Goal: Information Seeking & Learning: Learn about a topic

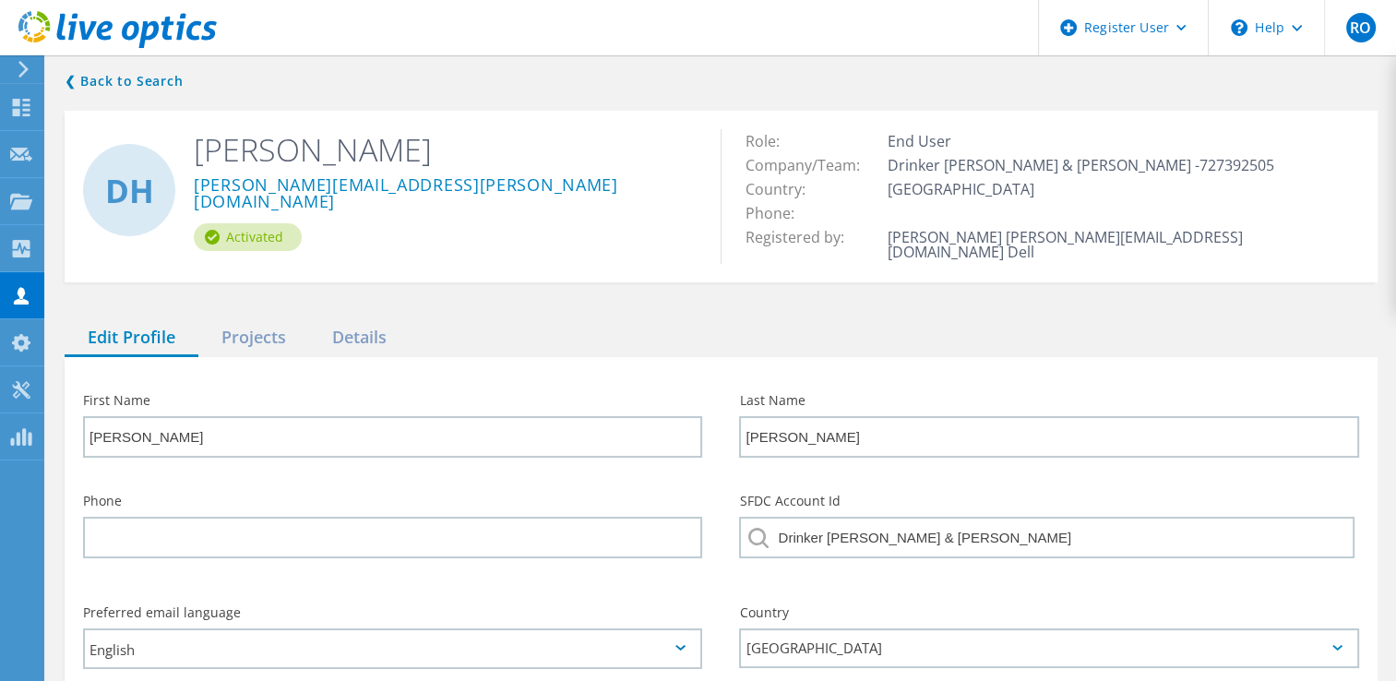
click at [286, 303] on div "❮ Back to Search DH [PERSON_NAME] [PERSON_NAME][EMAIL_ADDRESS][PERSON_NAME][DOM…" at bounding box center [721, 437] width 1350 height 771
click at [276, 319] on div "Projects" at bounding box center [253, 338] width 111 height 38
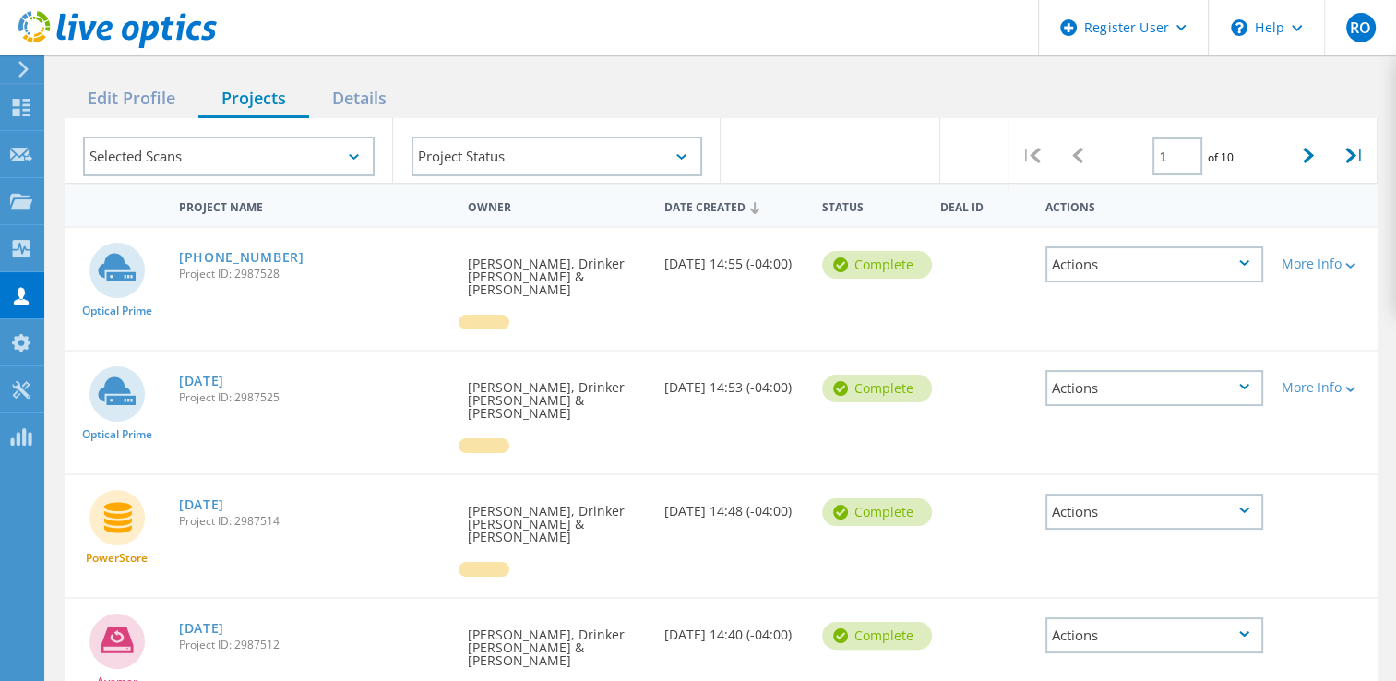
scroll to position [240, 0]
click at [221, 374] on link "[DATE]" at bounding box center [201, 380] width 45 height 13
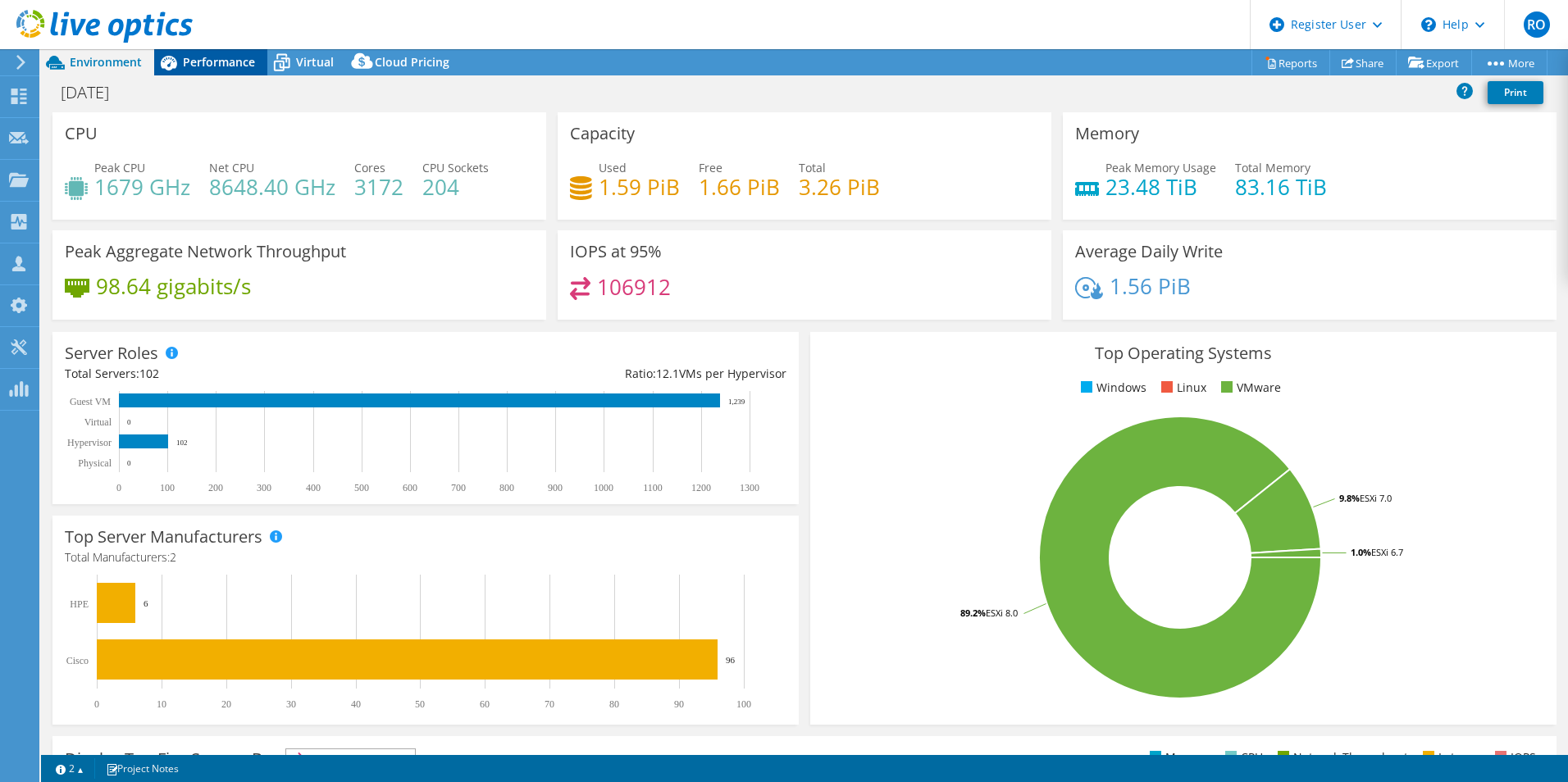
click at [207, 69] on div "Performance" at bounding box center [210, 62] width 113 height 27
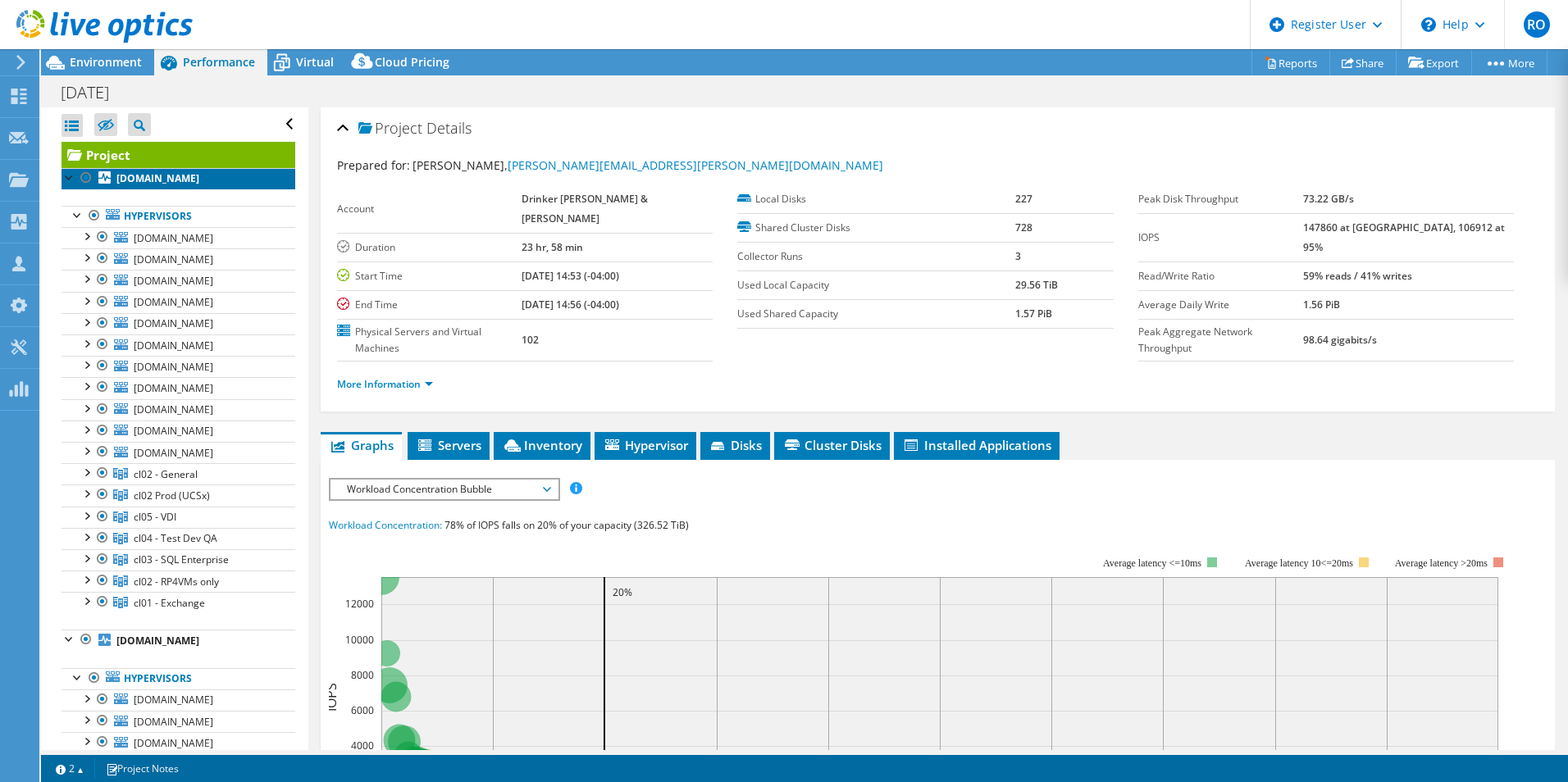
click at [70, 186] on link "[DOMAIN_NAME]" at bounding box center [178, 179] width 234 height 21
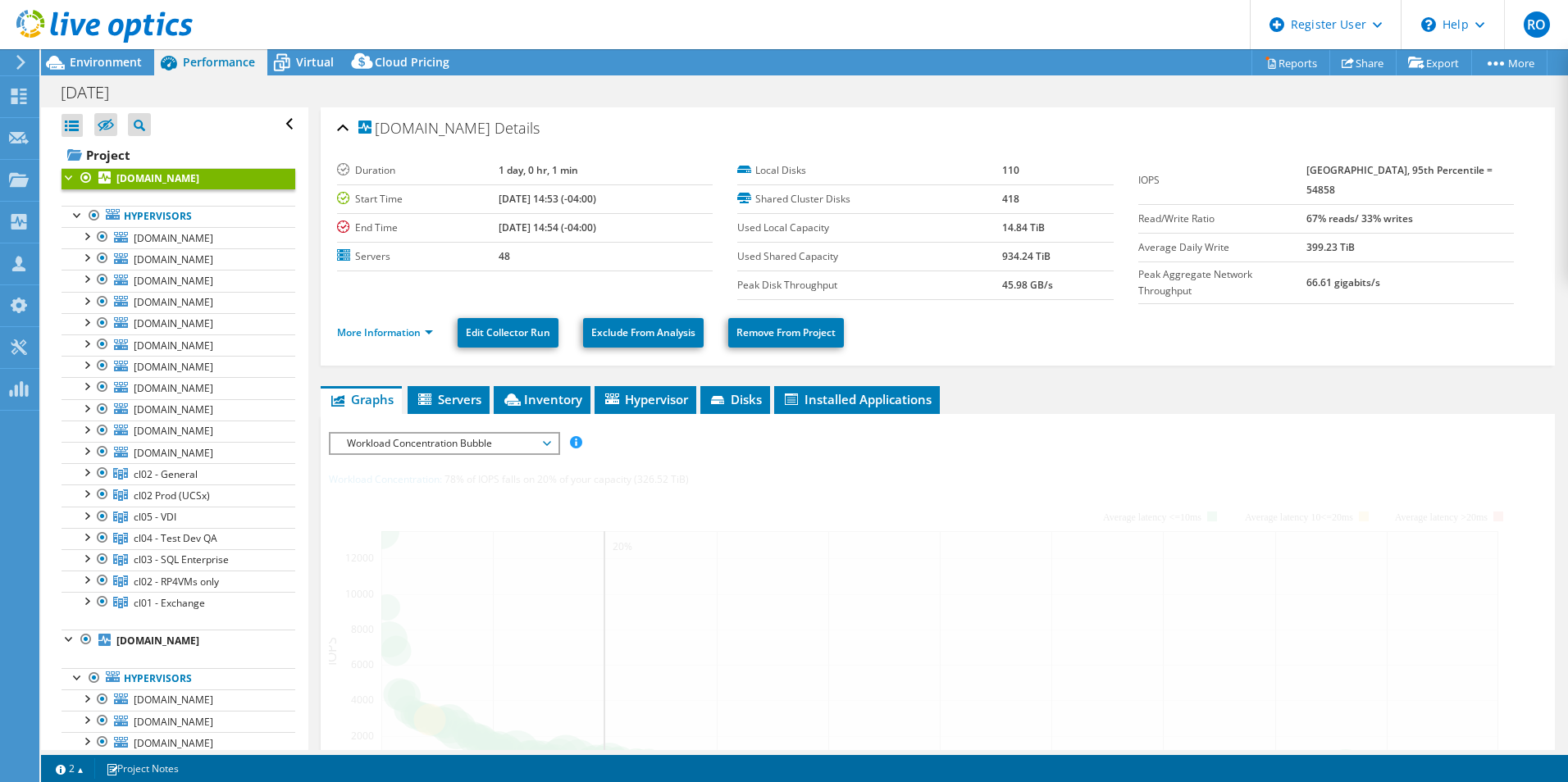
click at [68, 183] on div at bounding box center [69, 176] width 16 height 16
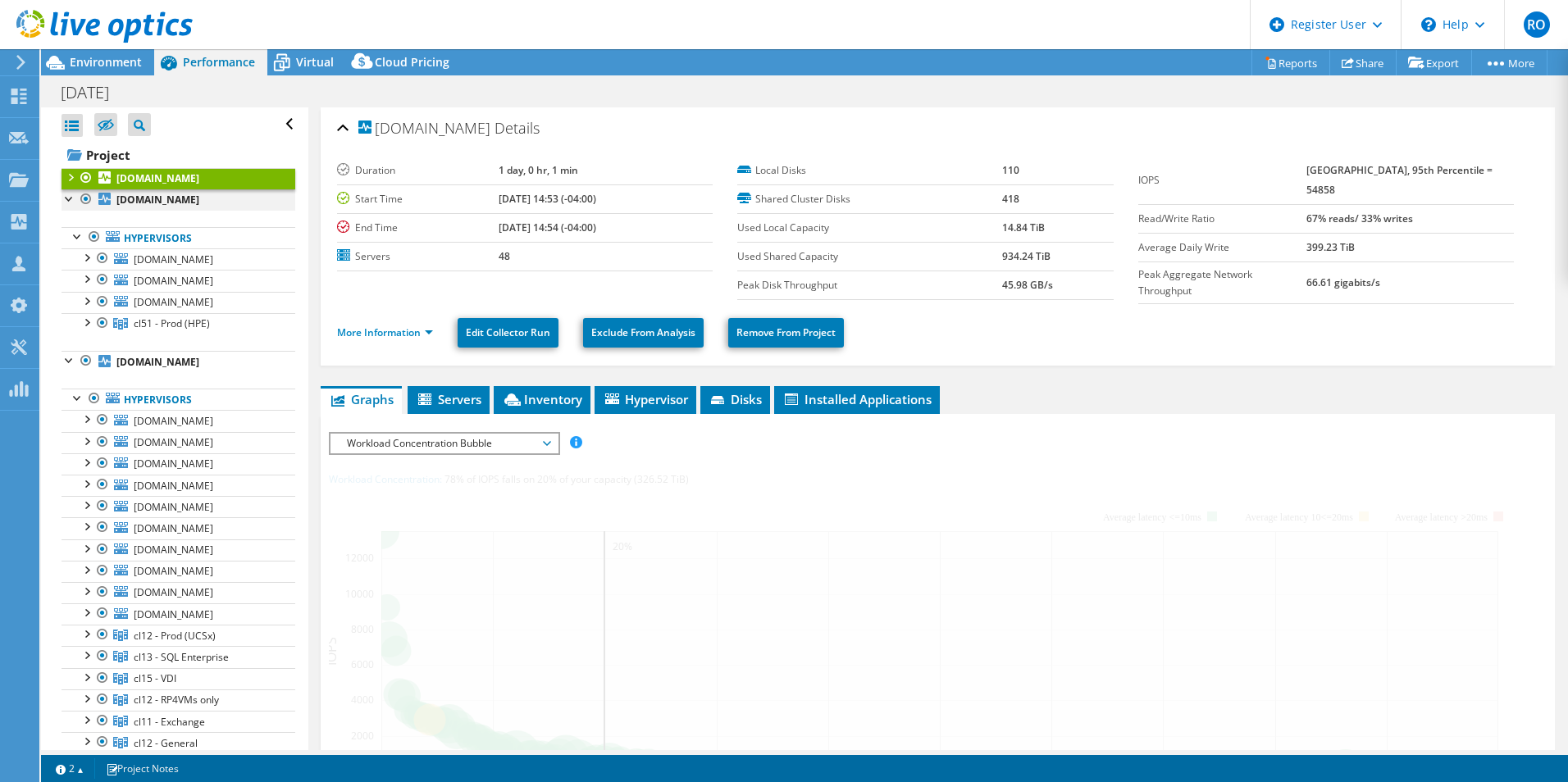
click at [66, 206] on div at bounding box center [69, 197] width 16 height 16
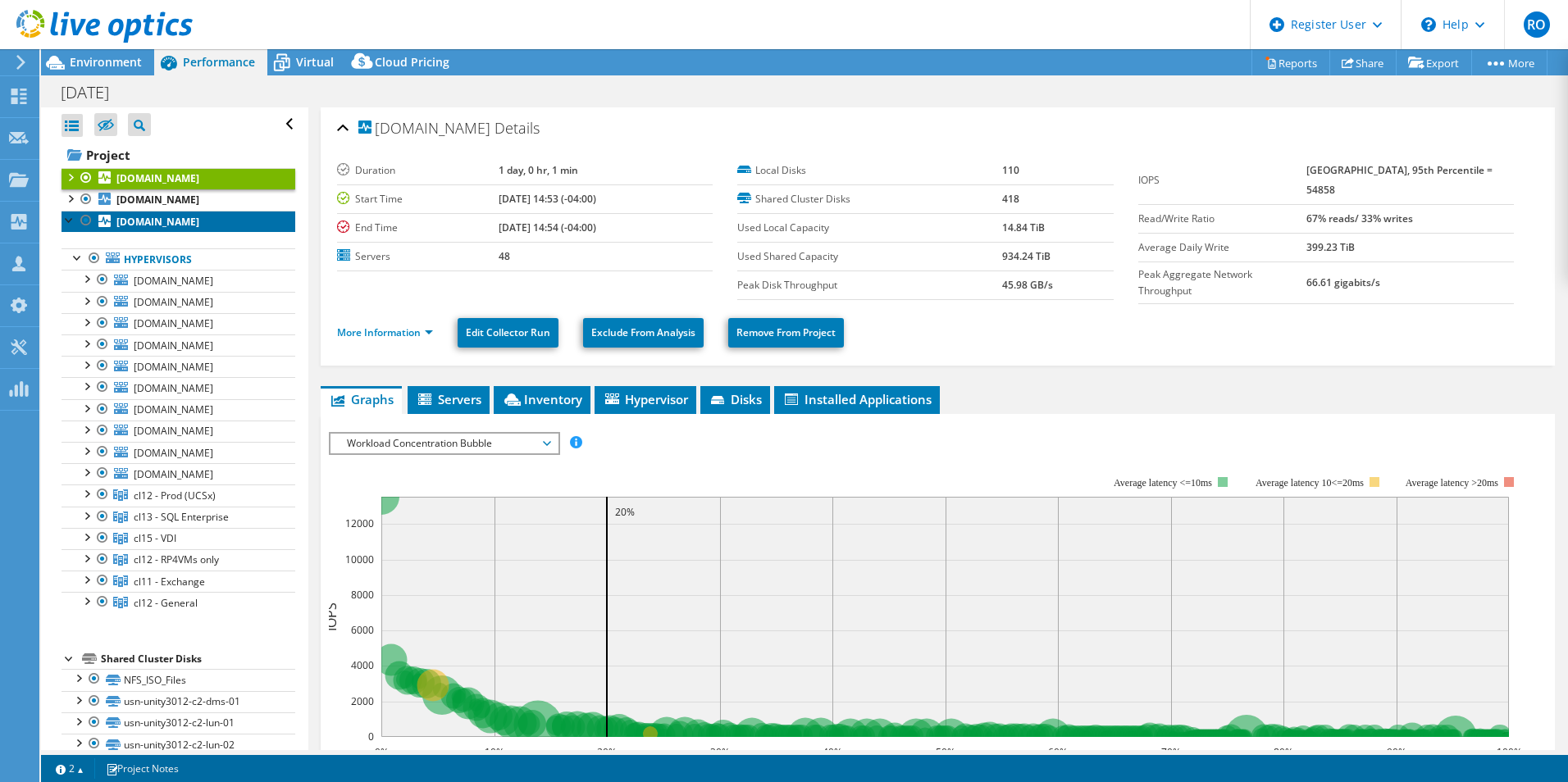
click at [68, 232] on link "[DOMAIN_NAME]" at bounding box center [178, 221] width 234 height 21
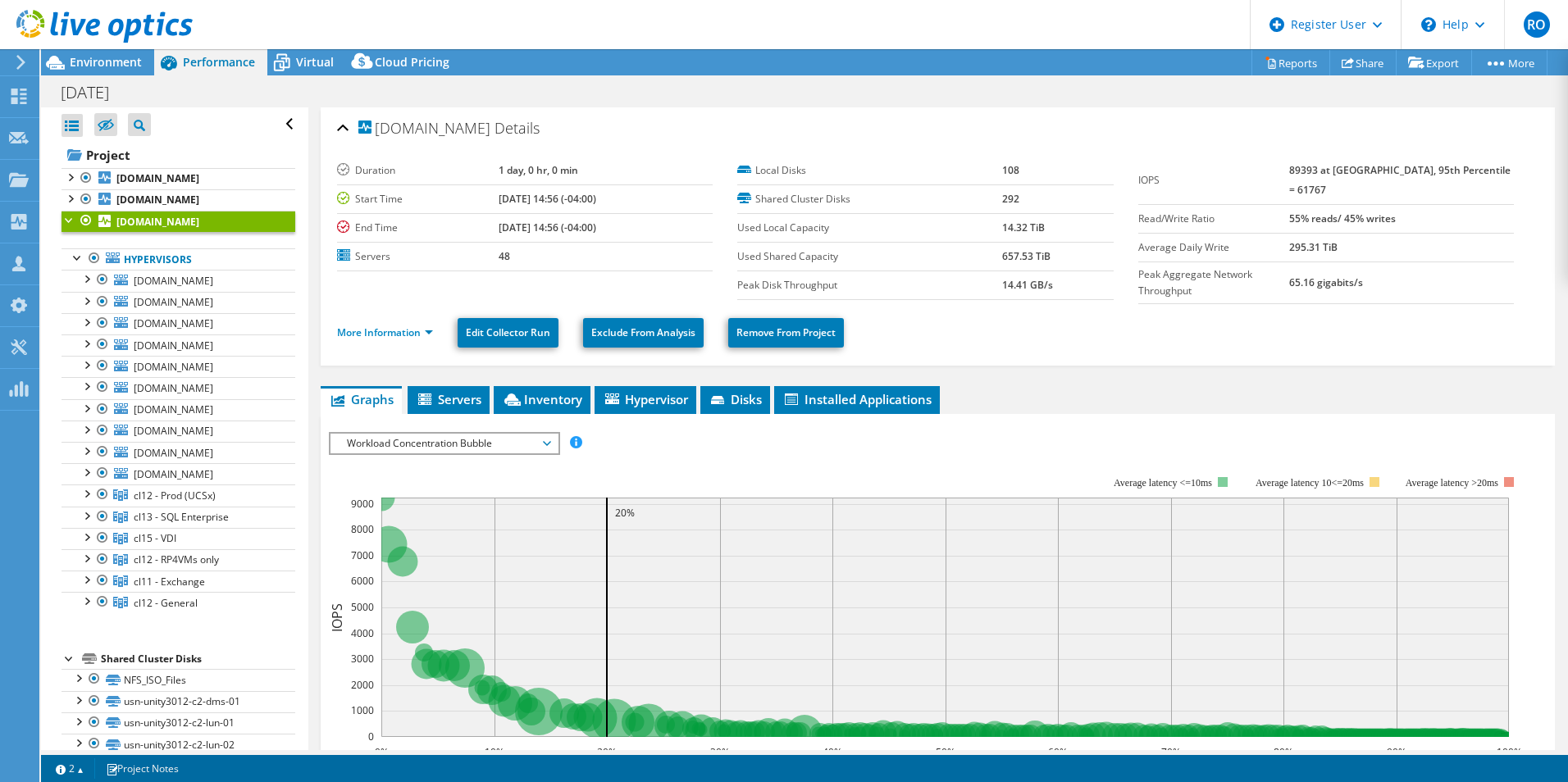
click at [68, 227] on div at bounding box center [69, 219] width 16 height 16
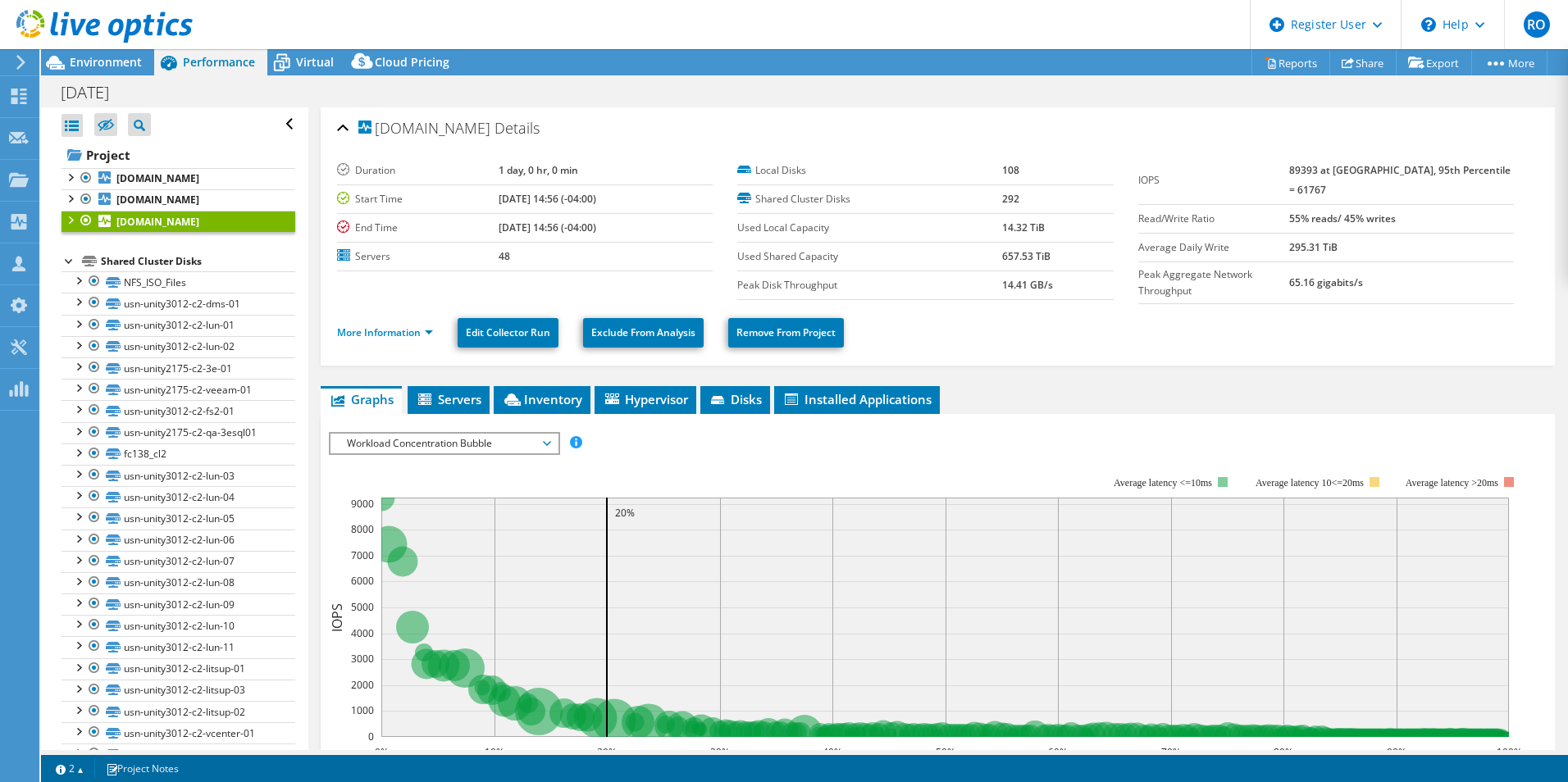
click at [68, 268] on div at bounding box center [69, 259] width 16 height 16
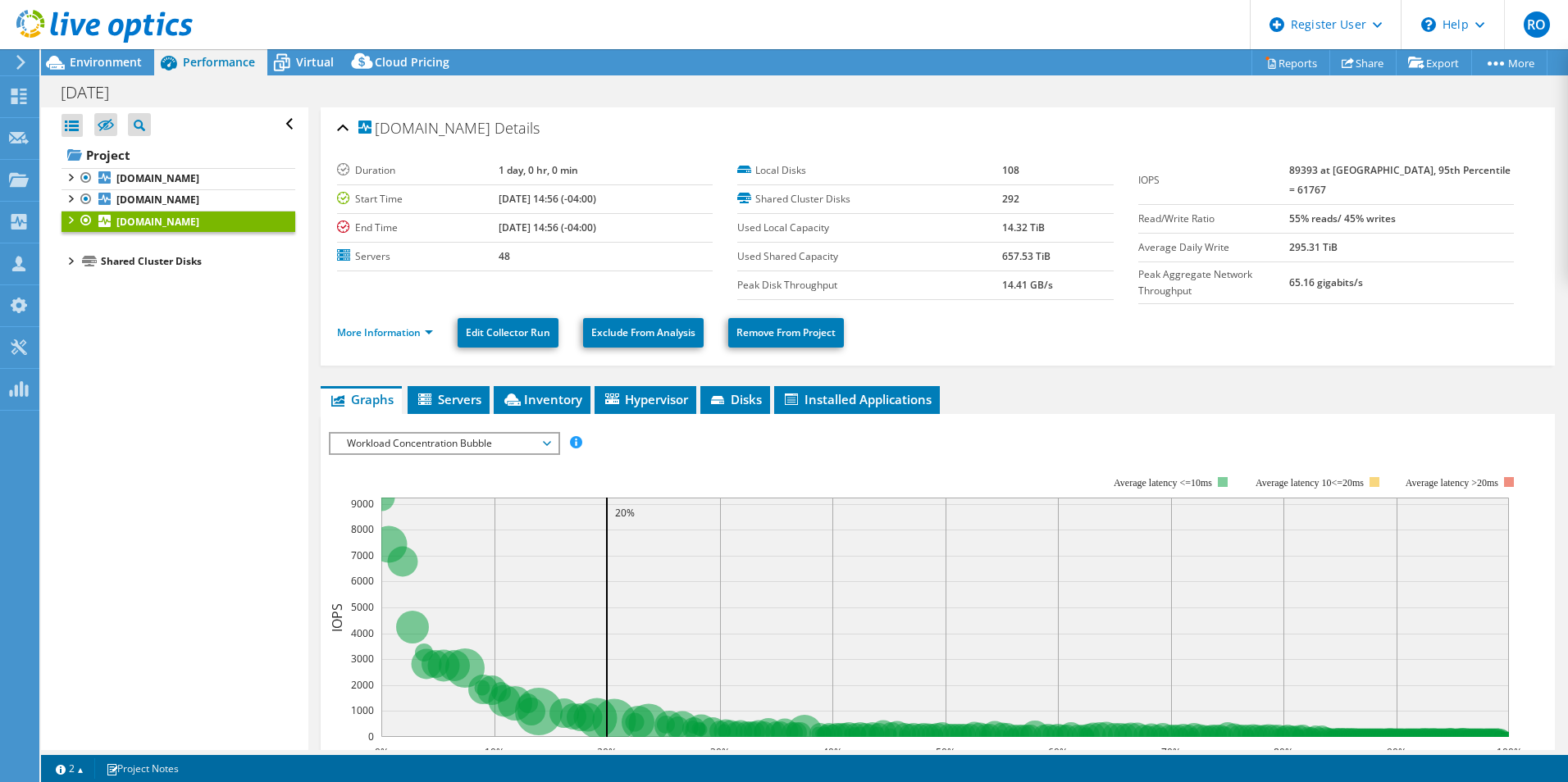
click at [138, 421] on div "Open All Close All Hide Excluded Nodes Project Tree Filter" at bounding box center [174, 428] width 267 height 642
click at [180, 427] on div "Open All Close All Hide Excluded Nodes Project Tree Filter" at bounding box center [174, 428] width 267 height 642
click at [165, 398] on div "Open All Close All Hide Excluded Nodes Project Tree Filter" at bounding box center [174, 428] width 267 height 642
click at [738, 387] on li "Disks" at bounding box center [735, 400] width 69 height 28
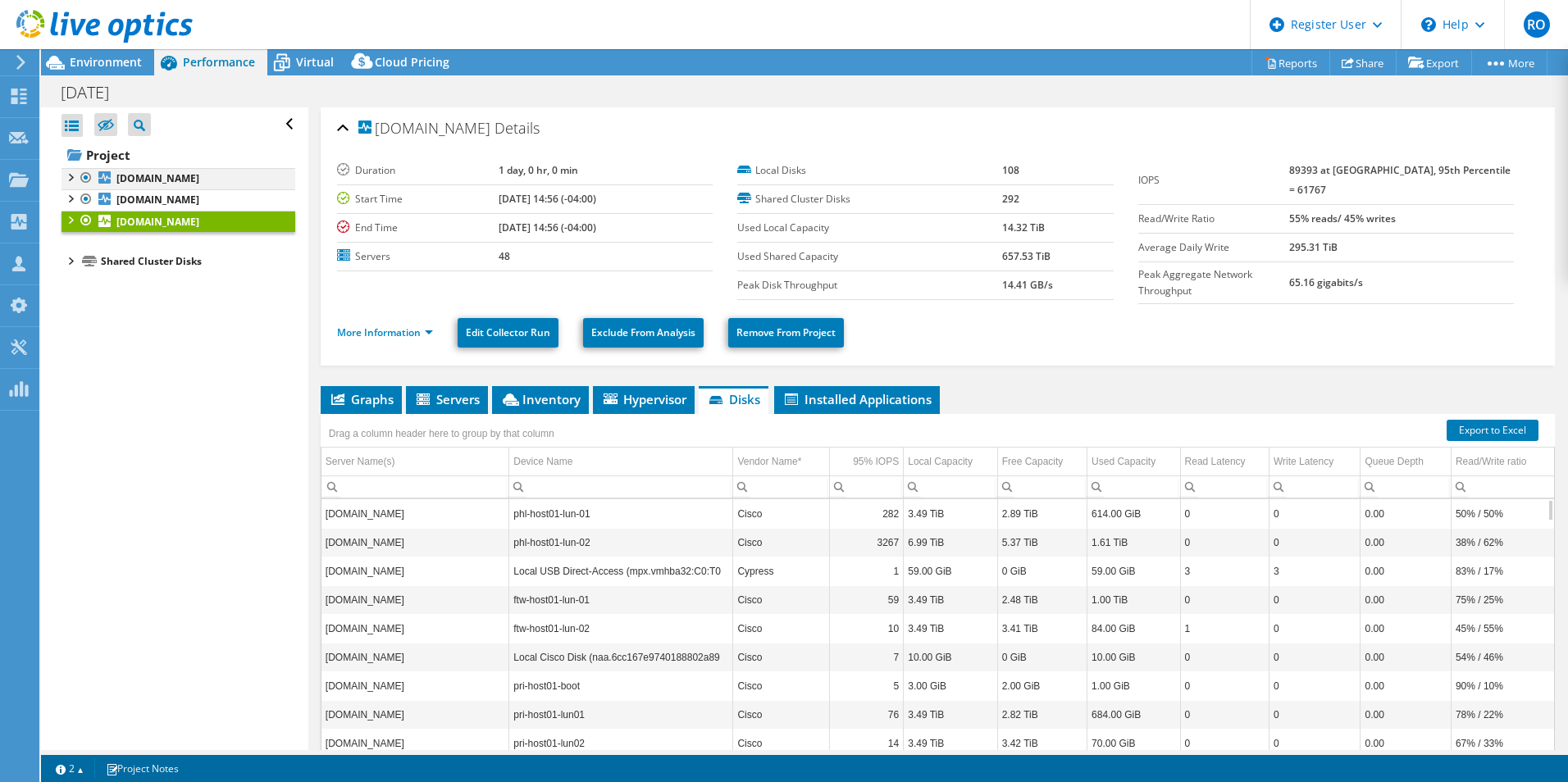
click at [71, 177] on div at bounding box center [69, 176] width 16 height 16
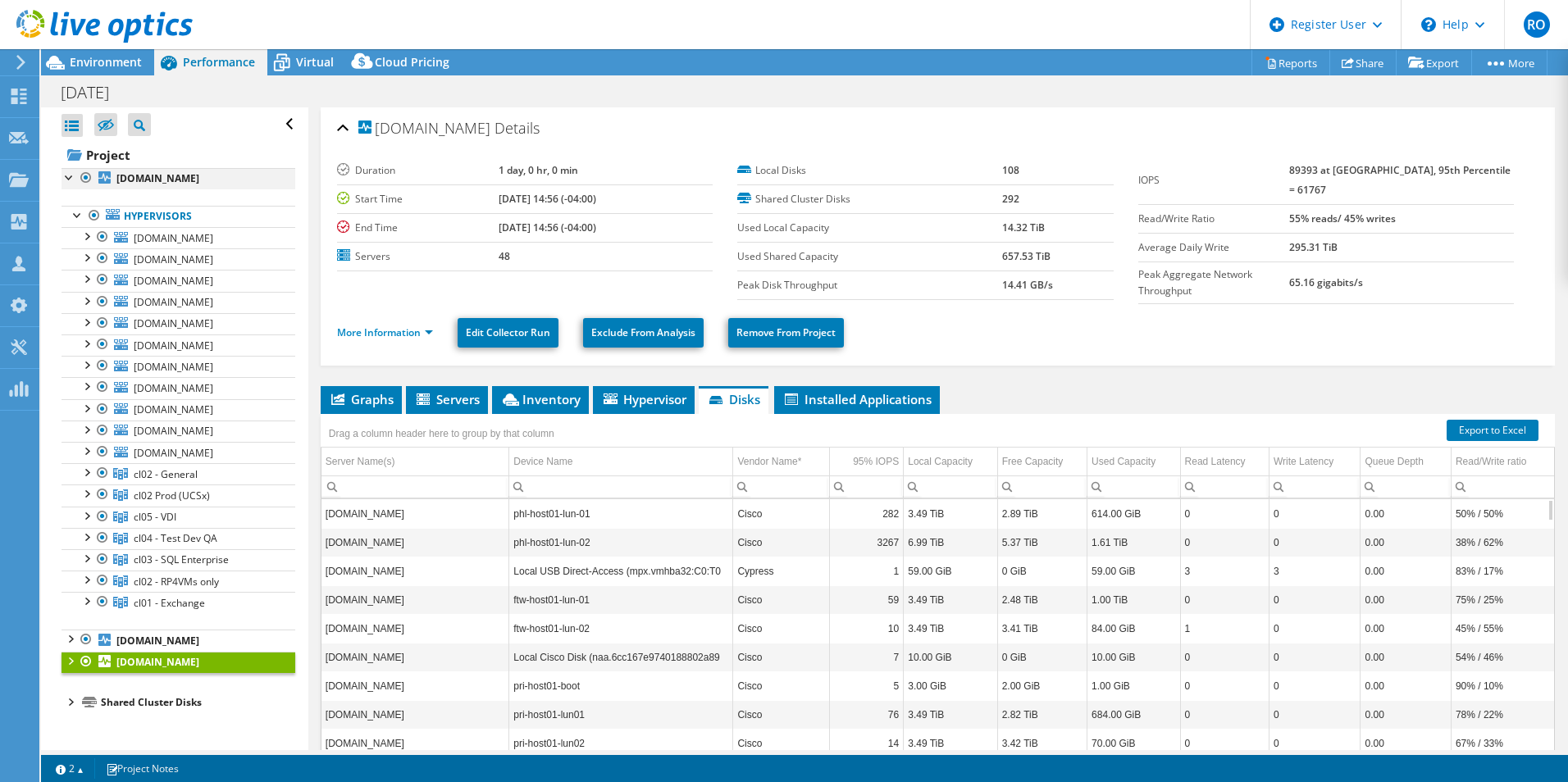
click at [68, 179] on div at bounding box center [69, 176] width 16 height 16
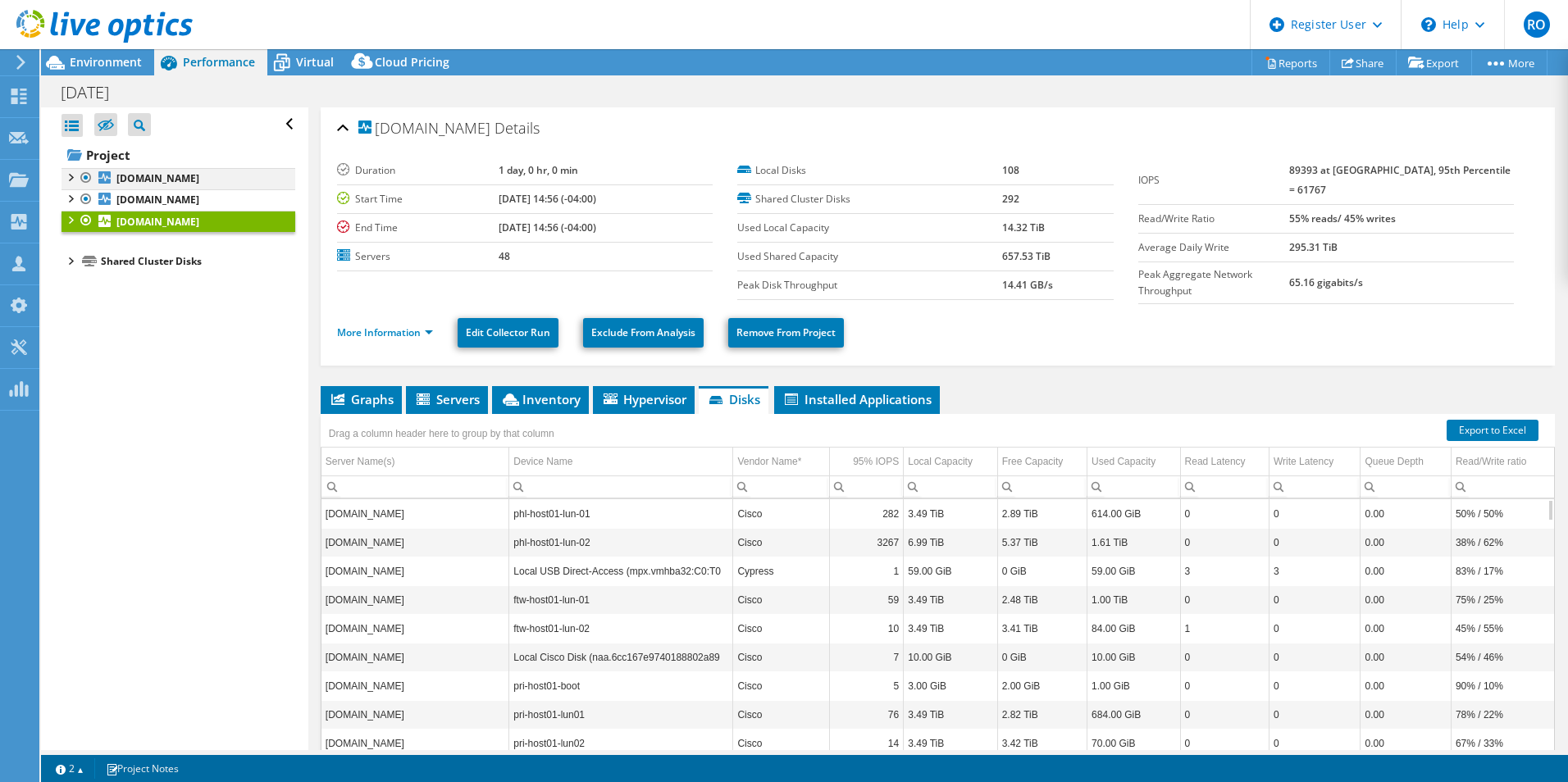
click at [68, 179] on div at bounding box center [69, 176] width 16 height 16
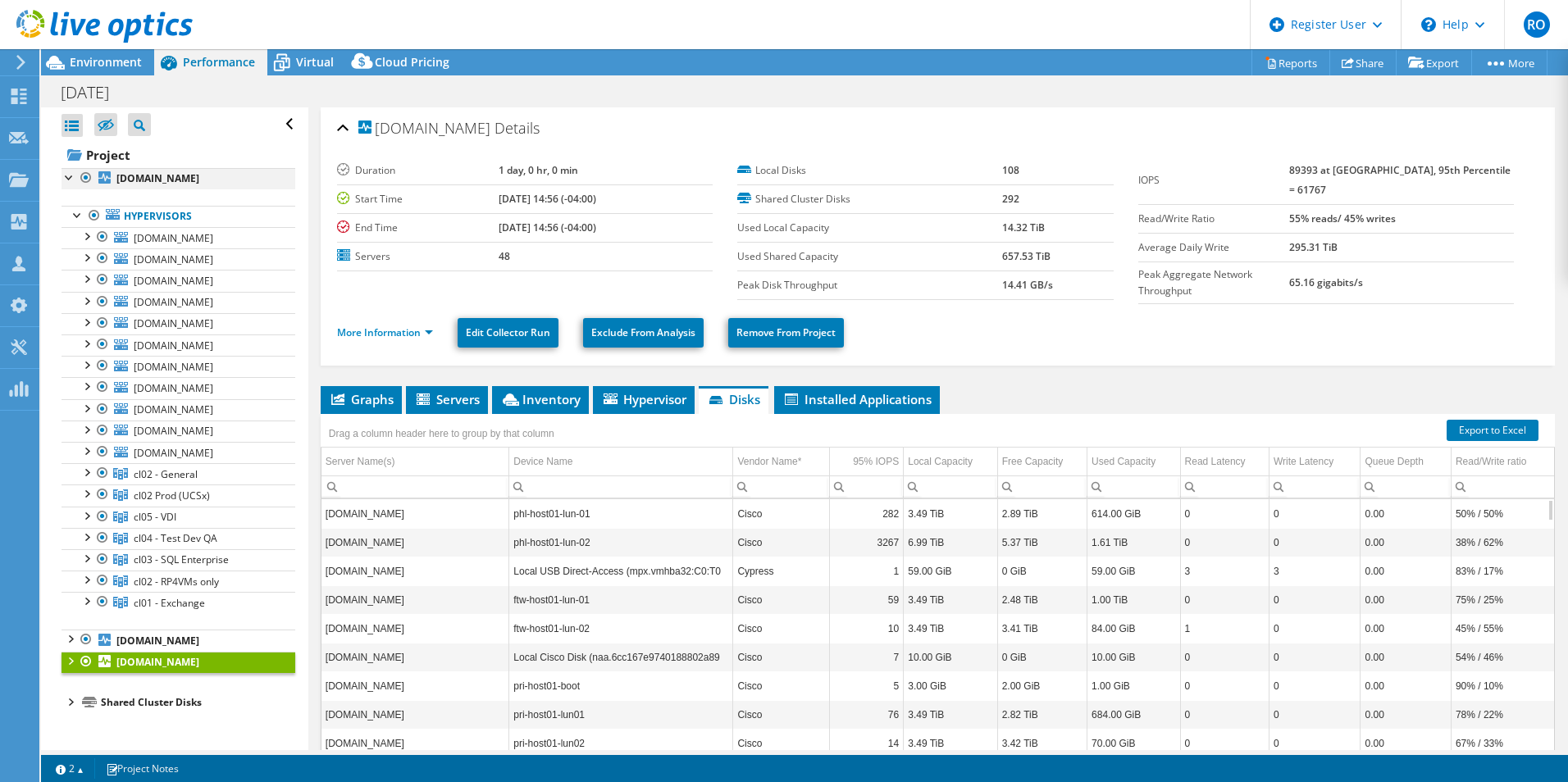
click at [68, 179] on div at bounding box center [69, 176] width 16 height 16
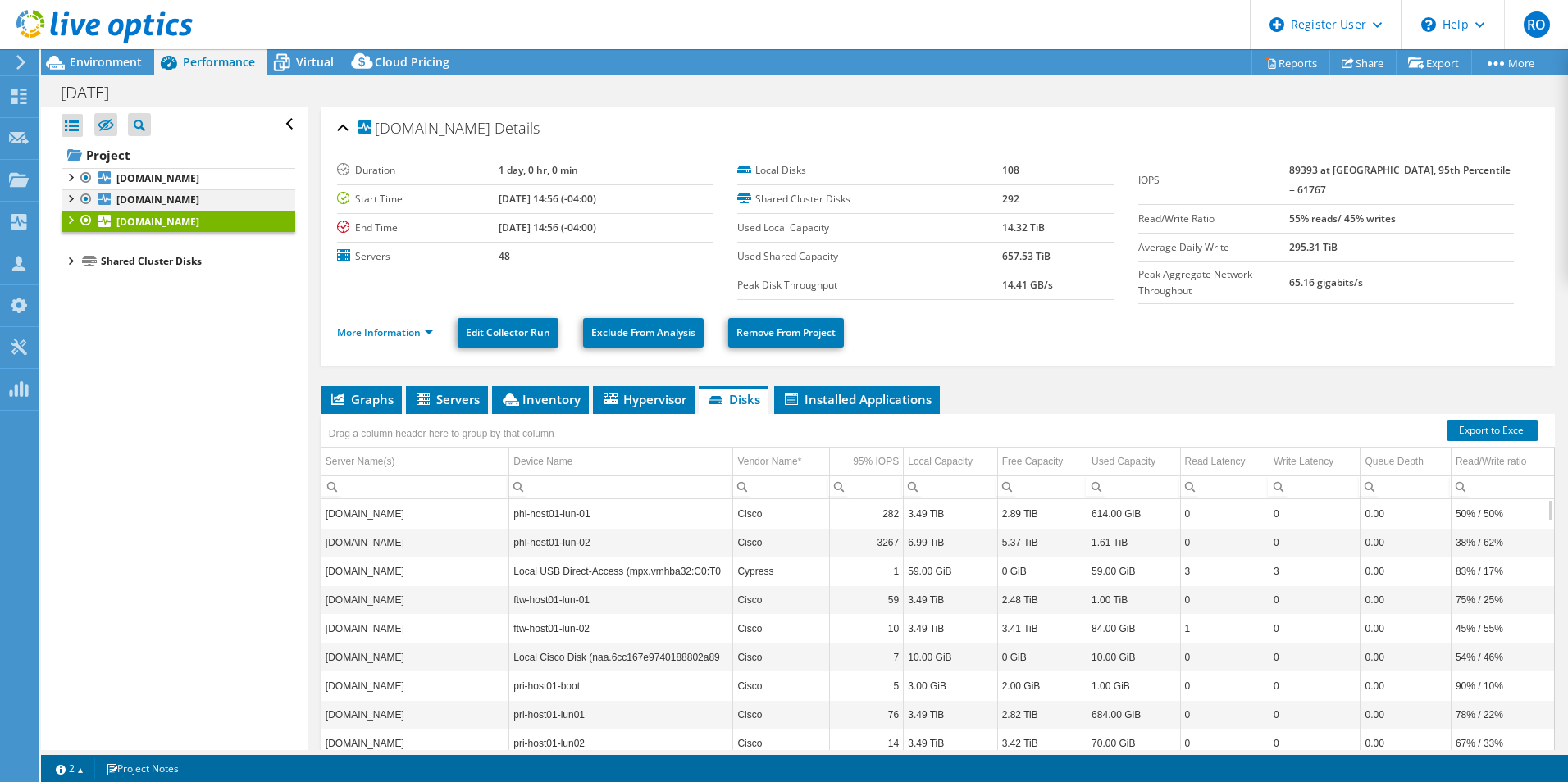
click at [69, 206] on div at bounding box center [69, 197] width 16 height 16
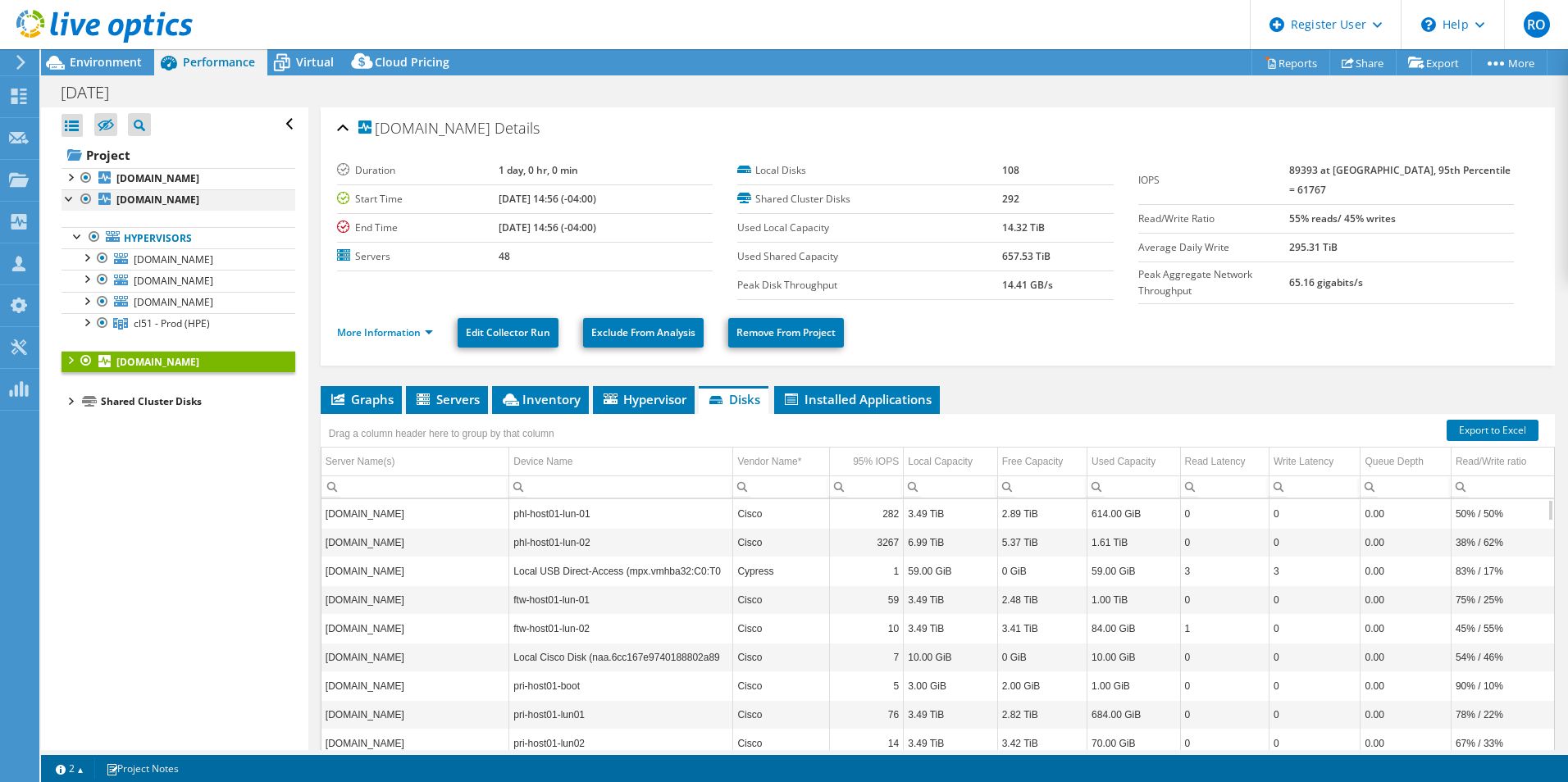
click at [69, 206] on div at bounding box center [69, 197] width 16 height 16
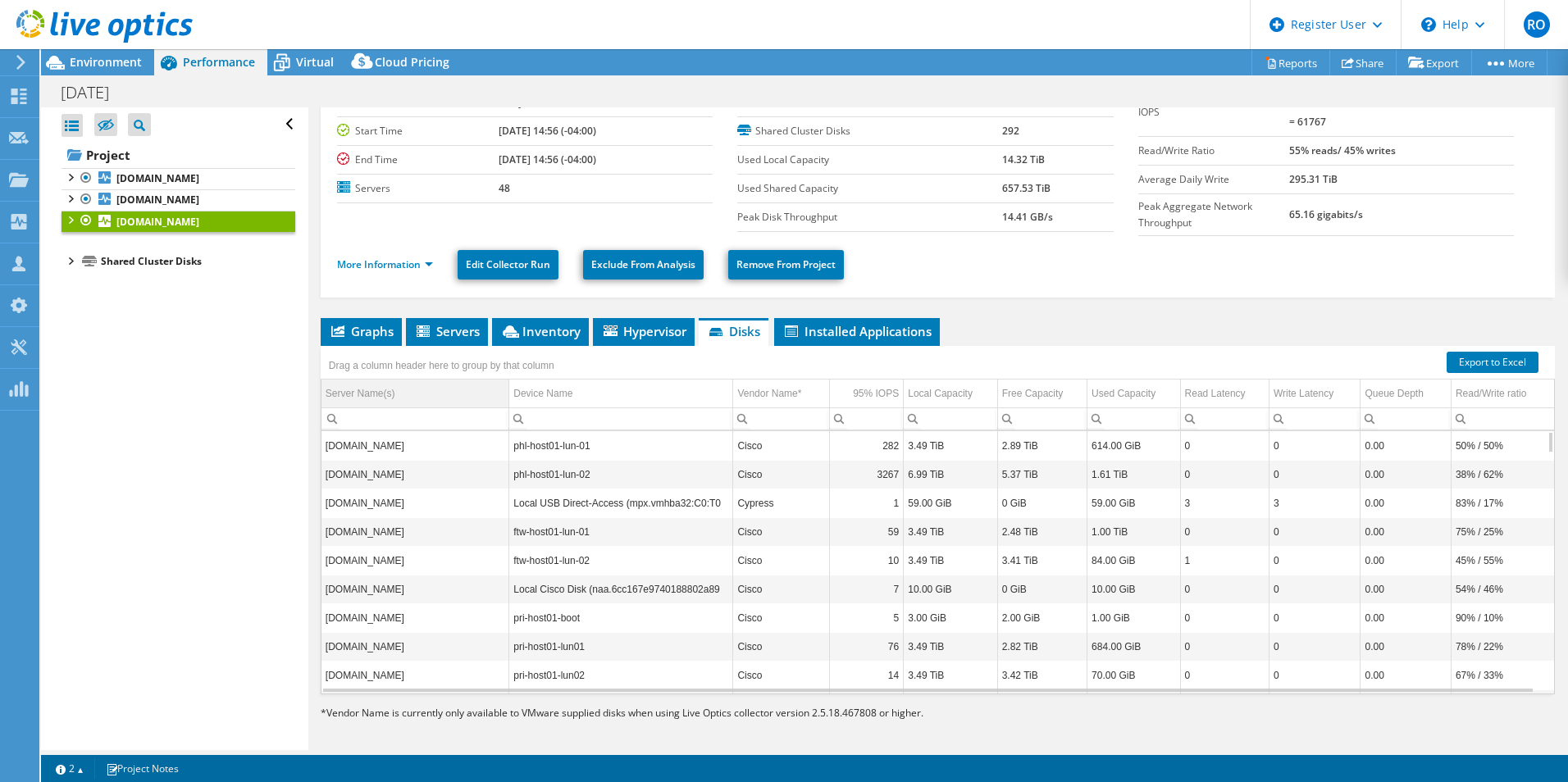
scroll to position [69, 0]
click at [67, 178] on div at bounding box center [69, 176] width 16 height 16
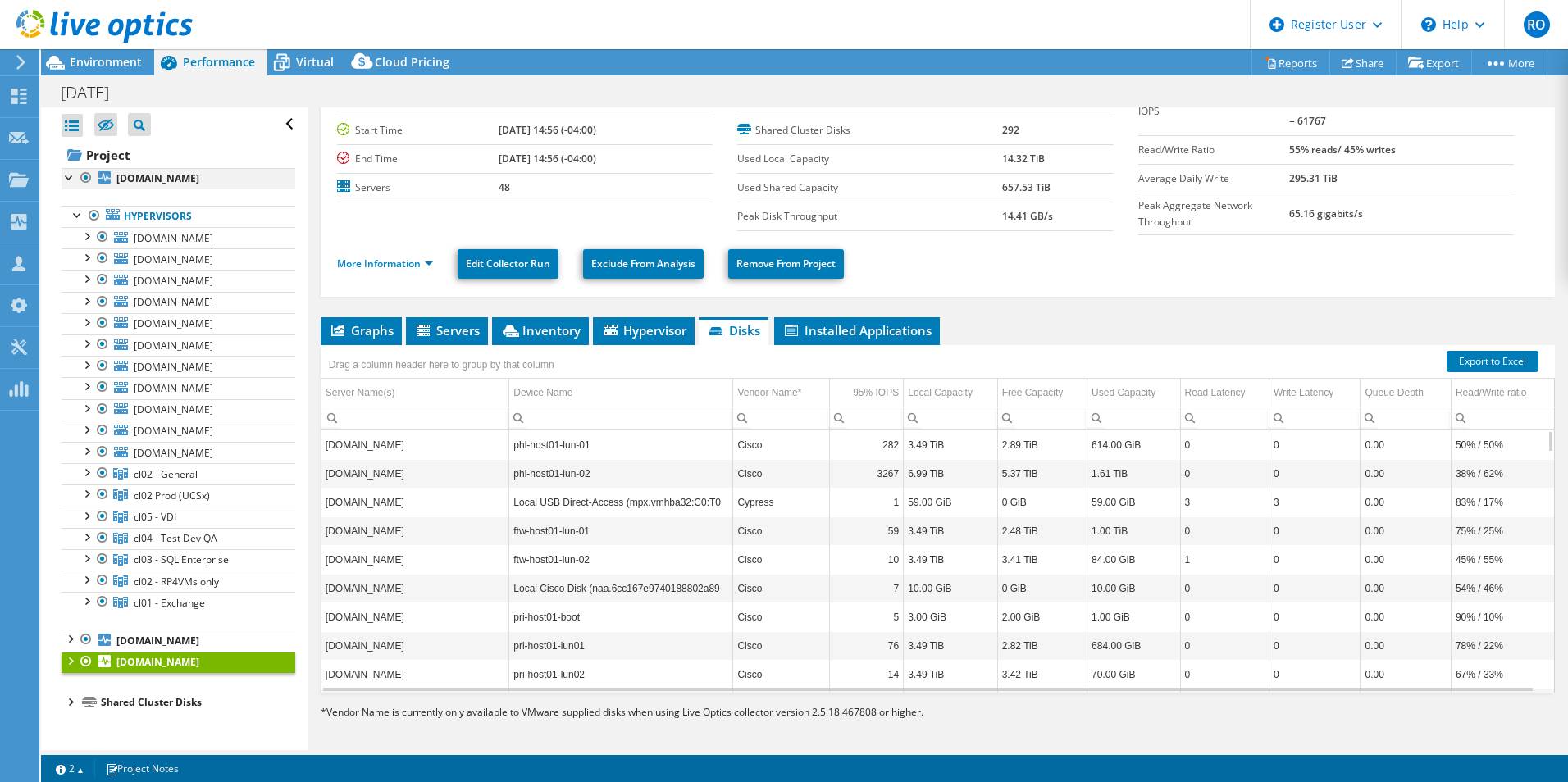
click at [69, 182] on div at bounding box center [69, 176] width 16 height 16
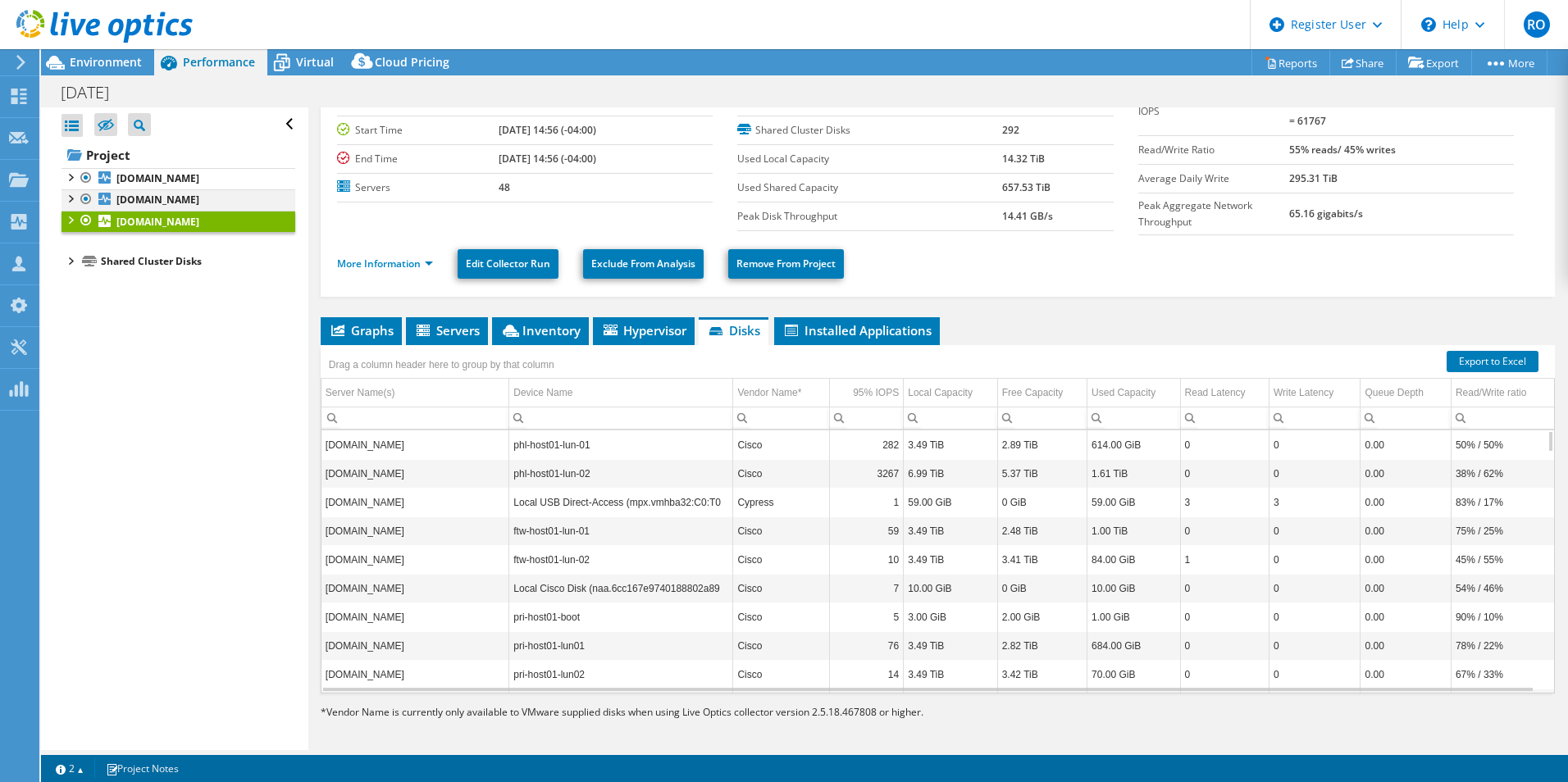
click at [78, 209] on div at bounding box center [86, 199] width 16 height 20
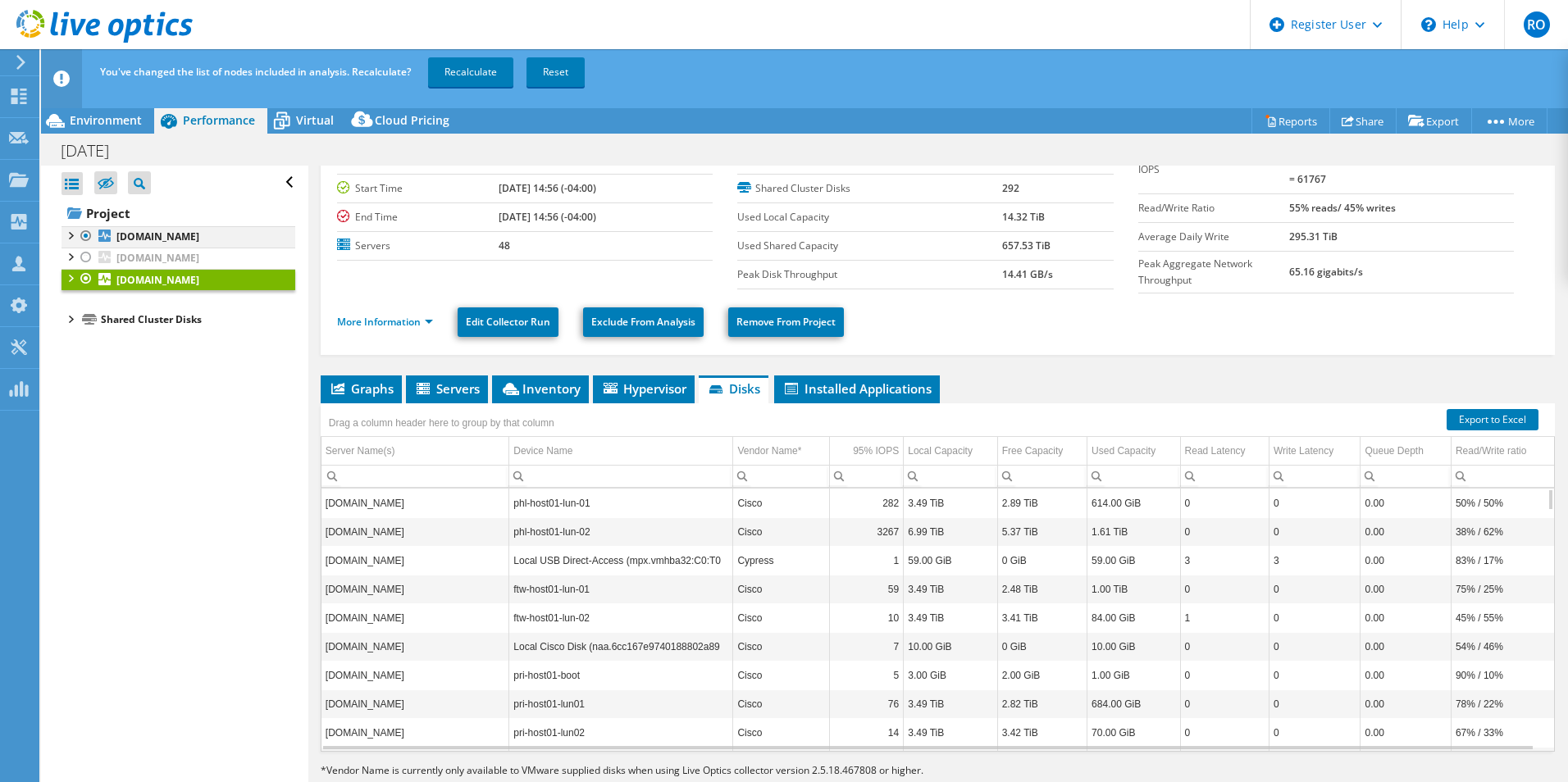
click at [71, 227] on ul "[DOMAIN_NAME] Hypervisors [DOMAIN_NAME]" at bounding box center [178, 259] width 234 height 65
click at [84, 267] on div at bounding box center [86, 258] width 16 height 20
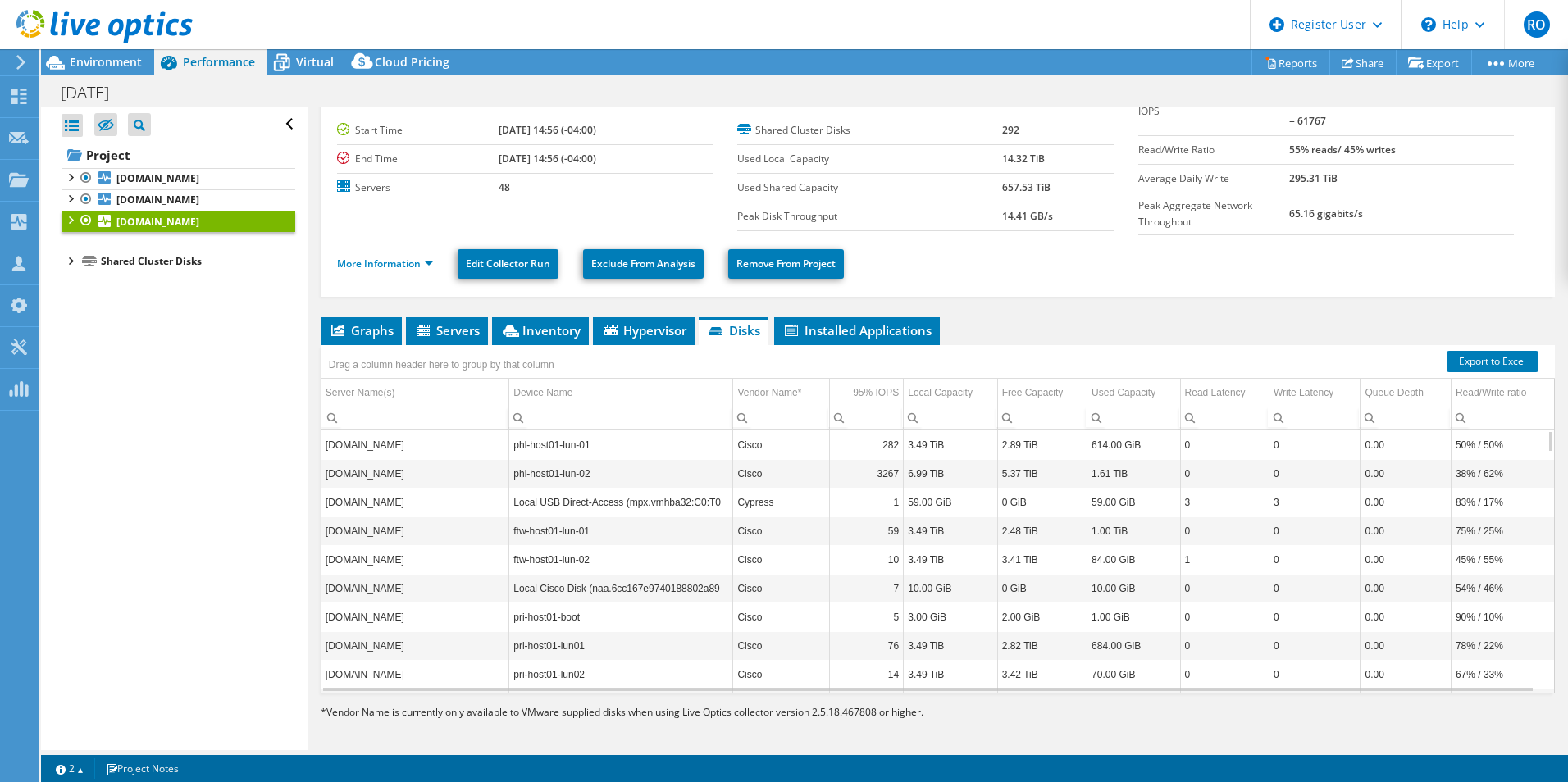
click at [68, 227] on div at bounding box center [69, 219] width 16 height 16
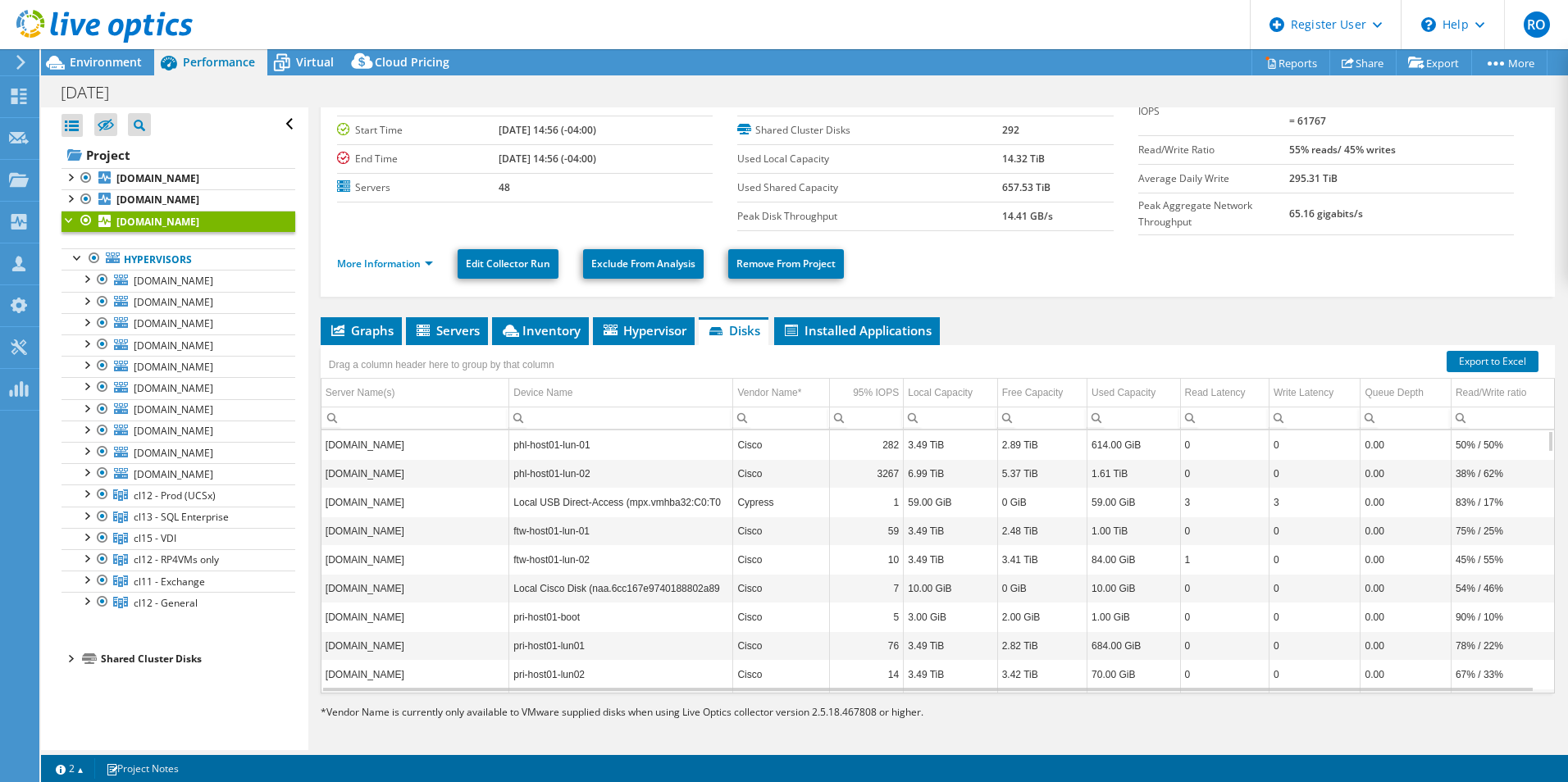
click at [67, 227] on div at bounding box center [69, 219] width 16 height 16
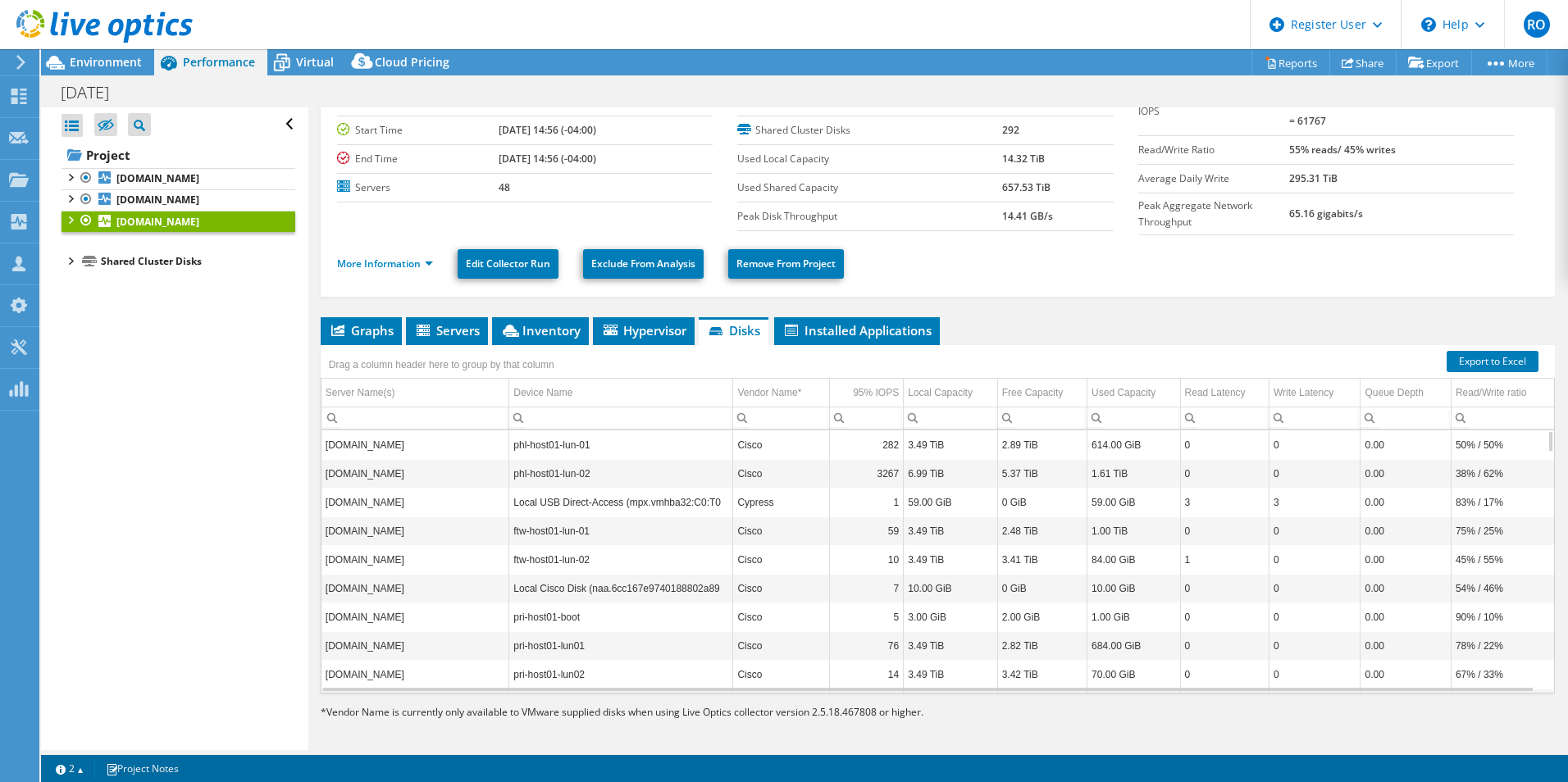
click at [145, 487] on div "Open All Close All Hide Excluded Nodes Project Tree Filter" at bounding box center [174, 428] width 267 height 642
click at [356, 246] on ul "More Information Edit Collector Run Exclude From Analysis Remove From Project" at bounding box center [938, 262] width 1202 height 34
click at [356, 255] on li "More Information" at bounding box center [389, 264] width 106 height 18
click at [356, 262] on link "More Information" at bounding box center [385, 264] width 96 height 14
